Goal: Transaction & Acquisition: Purchase product/service

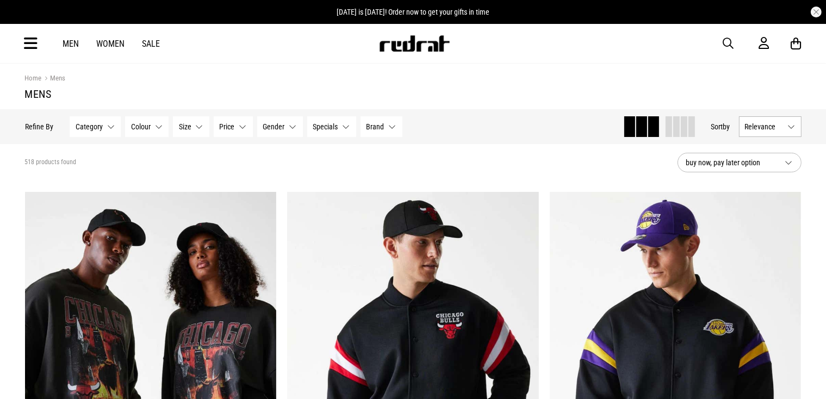
click at [109, 126] on button "Category None selected" at bounding box center [95, 126] width 51 height 21
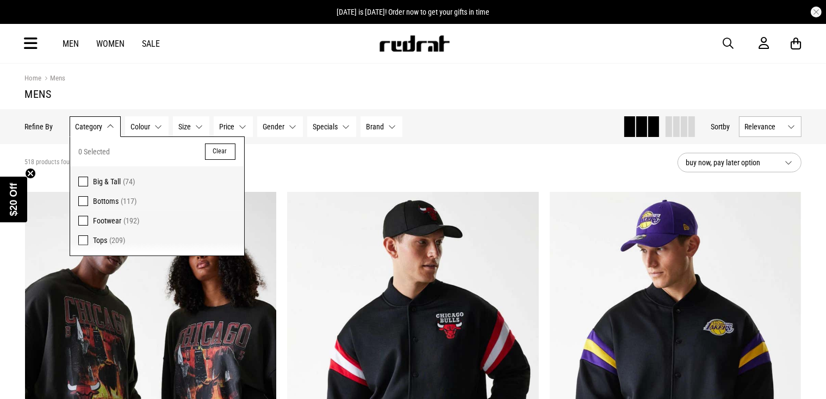
click at [83, 218] on span at bounding box center [83, 221] width 10 height 10
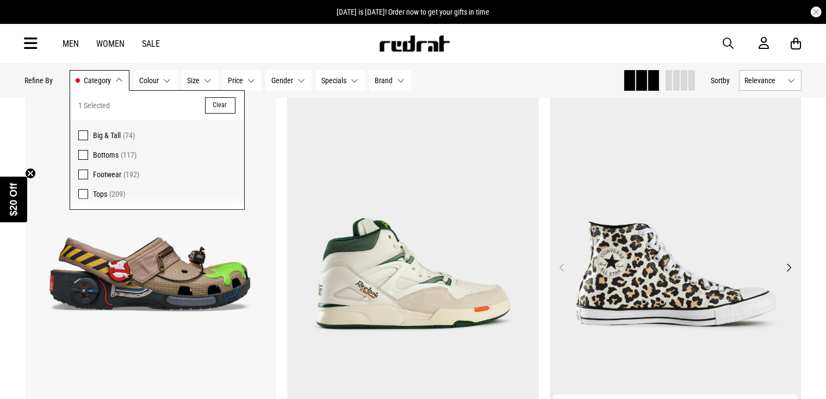
scroll to position [145, 0]
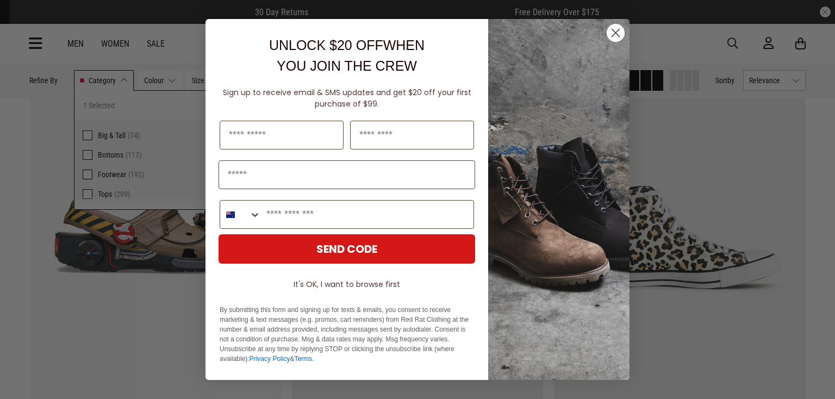
click at [618, 33] on circle "Close dialog" at bounding box center [616, 33] width 18 height 18
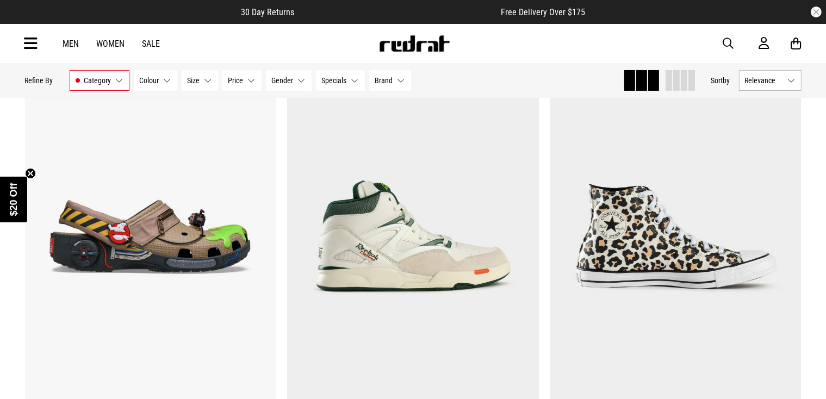
click at [117, 77] on button "Category Footwear" at bounding box center [100, 80] width 60 height 21
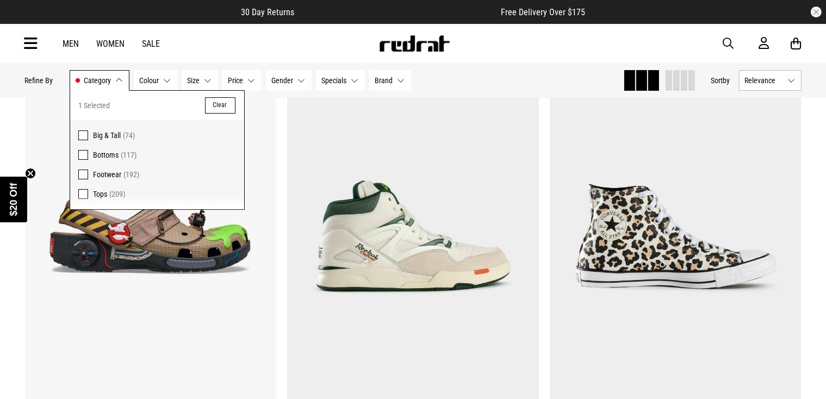
click at [806, 159] on div "**********" at bounding box center [675, 266] width 263 height 412
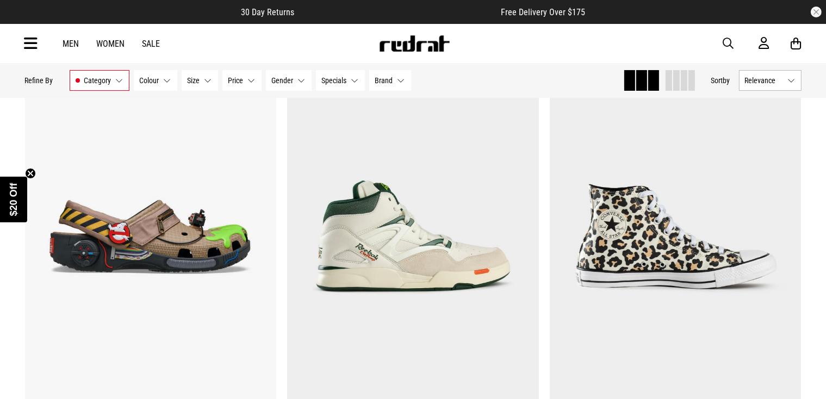
click at [298, 82] on button "Gender None selected" at bounding box center [289, 80] width 46 height 21
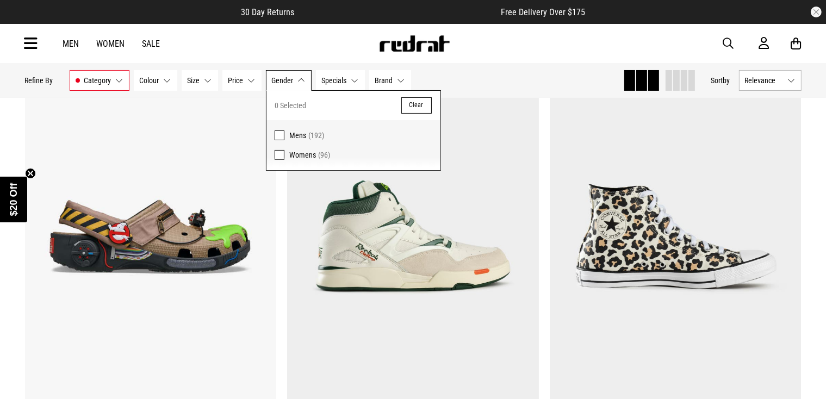
click at [278, 135] on span at bounding box center [280, 135] width 10 height 10
click at [526, 53] on div "Men Women Sale Sign in New Back Footwear Back Mens Back Womens Back Youth & Kid…" at bounding box center [413, 43] width 794 height 39
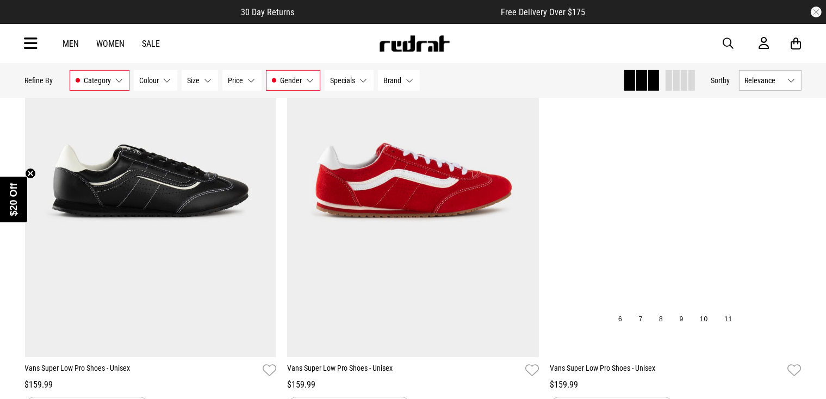
scroll to position [361, 0]
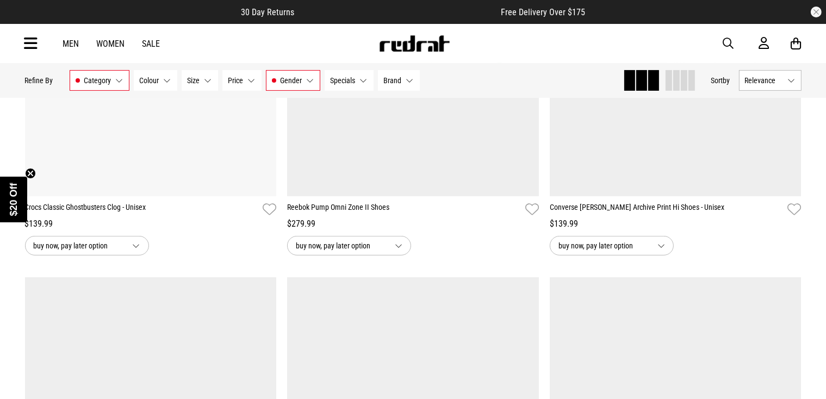
click at [121, 79] on button "Category Footwear" at bounding box center [100, 80] width 60 height 21
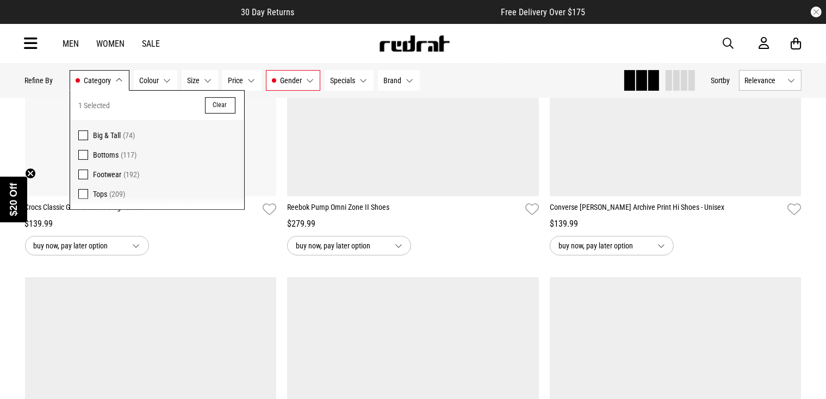
click at [82, 195] on span at bounding box center [83, 194] width 10 height 10
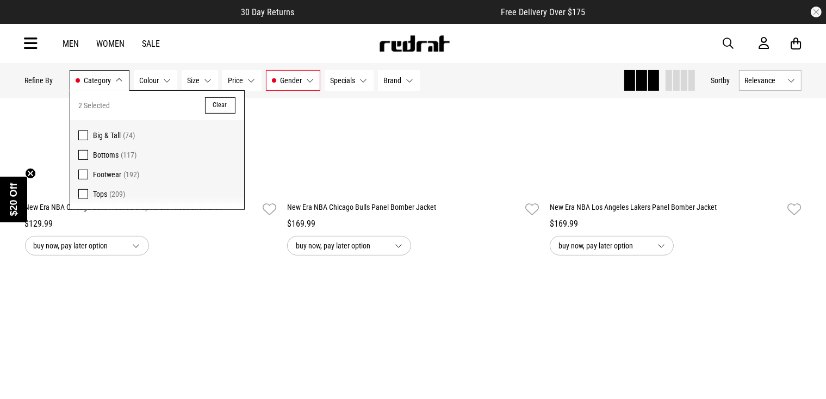
click at [80, 172] on span at bounding box center [83, 175] width 10 height 10
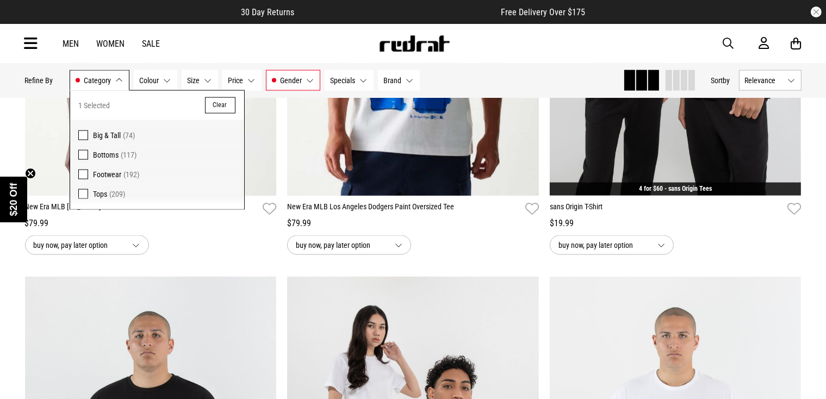
click at [314, 42] on div "Men Women Sale Sign in New Back Footwear Back Mens Back Womens Back Youth & Kid…" at bounding box center [413, 43] width 794 height 39
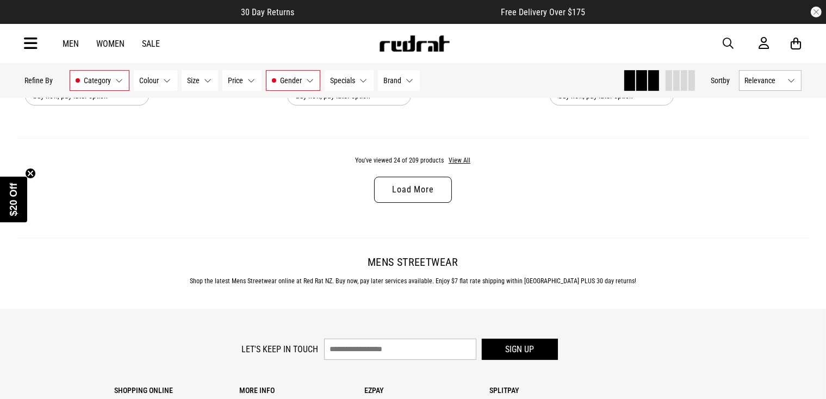
scroll to position [3545, 0]
